Goal: Transaction & Acquisition: Book appointment/travel/reservation

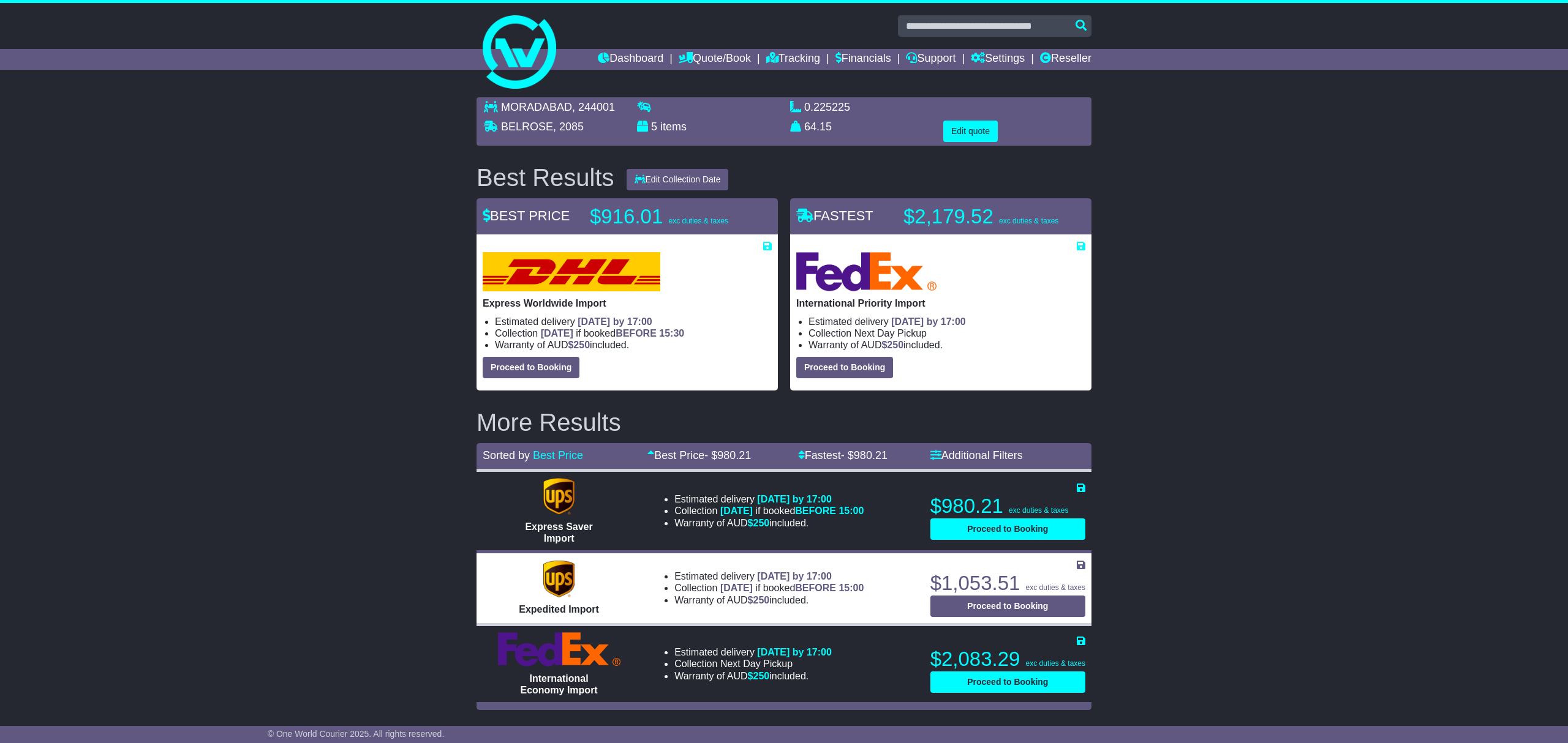
click at [358, 282] on div "MORADABAD , 244001 [GEOGRAPHIC_DATA] , 2085 5 items 0.225225 m 3 in 3 64.15 kg(…" at bounding box center [784, 403] width 1568 height 625
drag, startPoint x: 691, startPoint y: 67, endPoint x: 696, endPoint y: 76, distance: 10.3
click at [692, 66] on link "Quote/Book" at bounding box center [715, 59] width 72 height 21
click at [702, 91] on link "International" at bounding box center [727, 94] width 97 height 14
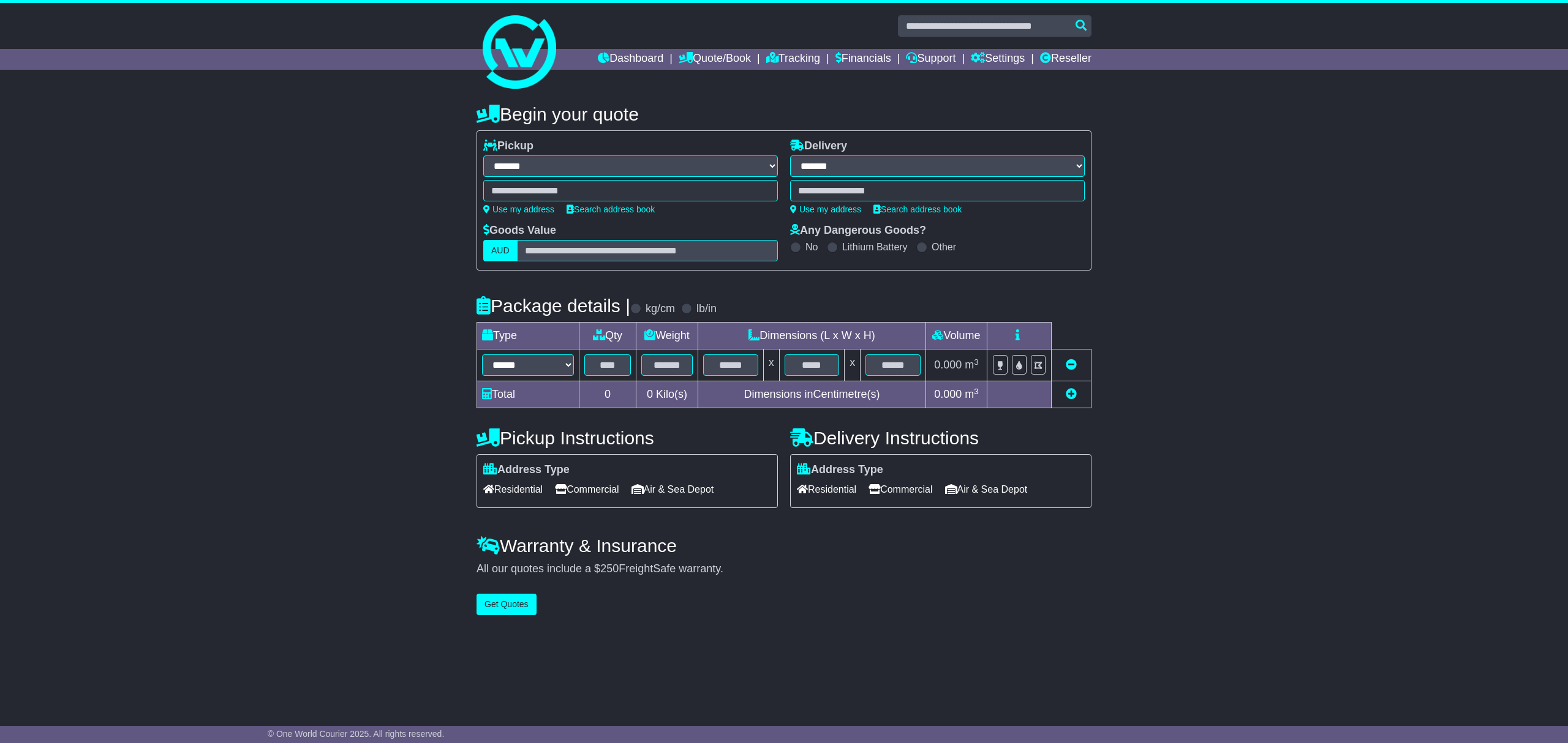
select select "**"
click at [711, 59] on link "Quote/Book" at bounding box center [715, 59] width 72 height 21
click at [717, 107] on link "Saved Quotes" at bounding box center [727, 108] width 97 height 14
